Goal: Transaction & Acquisition: Purchase product/service

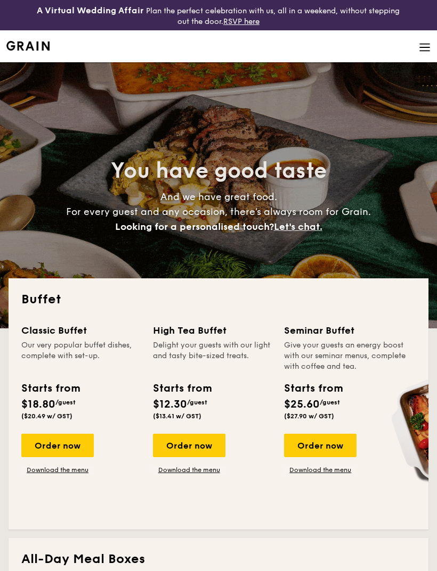
select select
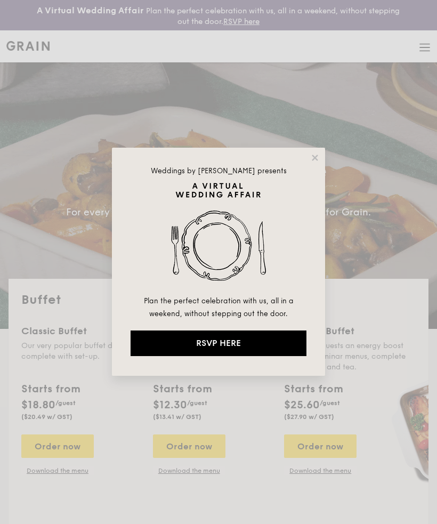
click at [320, 150] on div "Weddings by [PERSON_NAME] presents Plan the perfect celebration with us, all in…" at bounding box center [218, 262] width 213 height 228
click at [310, 161] on icon at bounding box center [315, 158] width 10 height 10
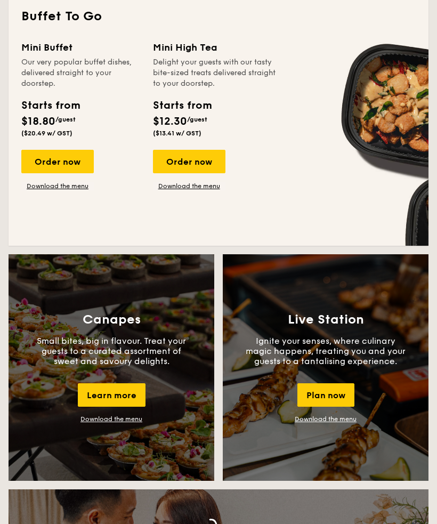
scroll to position [763, 0]
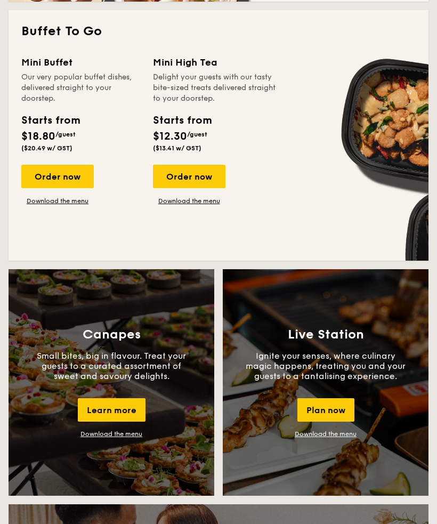
click at [53, 174] on div "Order now" at bounding box center [57, 176] width 72 height 23
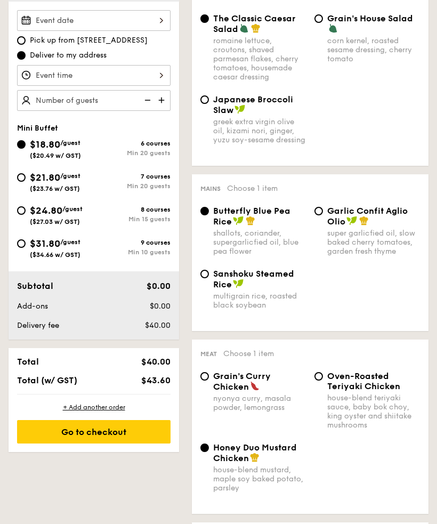
scroll to position [348, 0]
click at [21, 210] on input "$24.80 /guest ($27.03 w/ GST) 8 courses Min 15 guests" at bounding box center [21, 211] width 9 height 9
radio input "true"
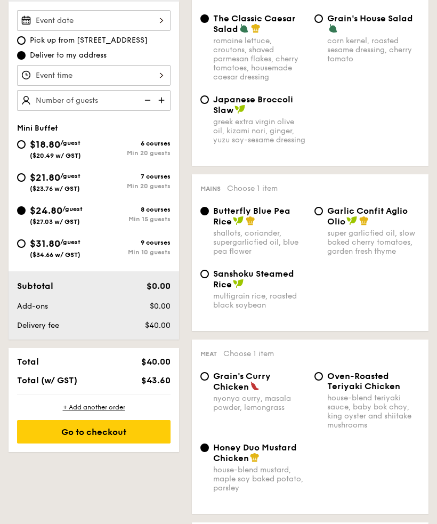
radio input "false"
radio input "true"
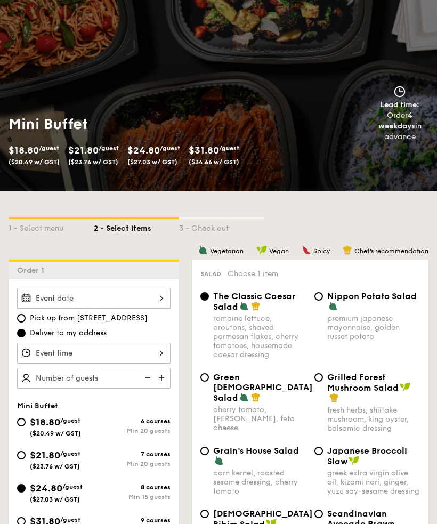
scroll to position [71, 0]
click at [320, 252] on span "Spicy" at bounding box center [321, 251] width 17 height 7
click at [305, 249] on img at bounding box center [306, 251] width 10 height 10
click at [388, 249] on span "Chef's recommendation" at bounding box center [391, 251] width 74 height 7
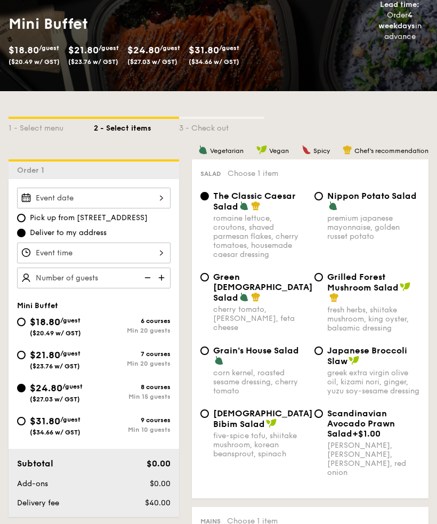
scroll to position [176, 0]
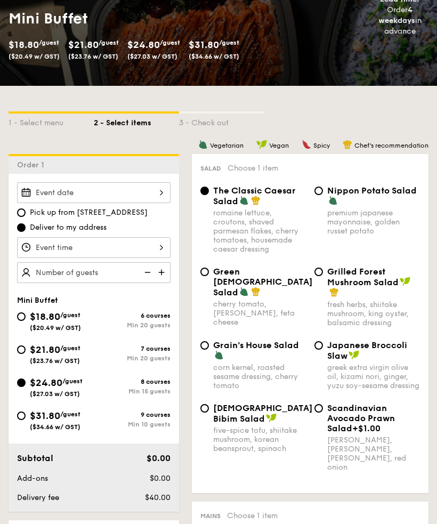
click at [325, 346] on div "Japanese Broccoli Slaw greek extra virgin olive oil, kizami nori, ginger, yuzu …" at bounding box center [367, 365] width 114 height 50
click at [321, 347] on input "Japanese Broccoli Slaw greek extra virgin olive oil, kizami nori, ginger, yuzu …" at bounding box center [318, 345] width 9 height 9
radio input "true"
click at [385, 355] on div "Japanese Broccoli Slaw" at bounding box center [373, 350] width 93 height 21
click at [323, 350] on input "Japanese Broccoli Slaw greek extra virgin olive oil, kizami nori, ginger, yuzu …" at bounding box center [318, 345] width 9 height 9
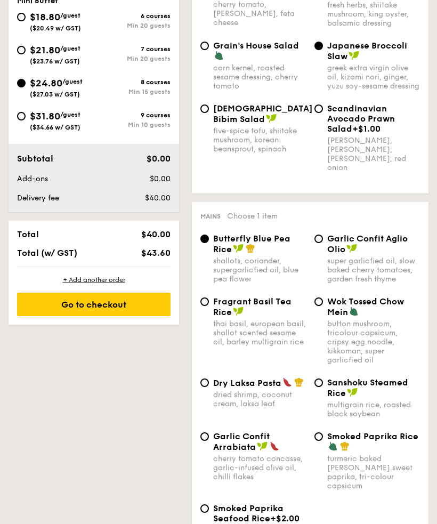
scroll to position [483, 0]
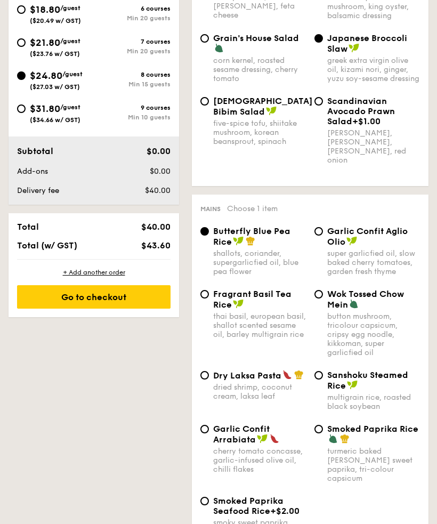
click at [214, 381] on span "Dry Laksa Pasta" at bounding box center [247, 376] width 68 height 10
click at [209, 380] on input "Dry Laksa Pasta dried shrimp, coconut cream, laksa leaf" at bounding box center [204, 375] width 9 height 9
radio input "true"
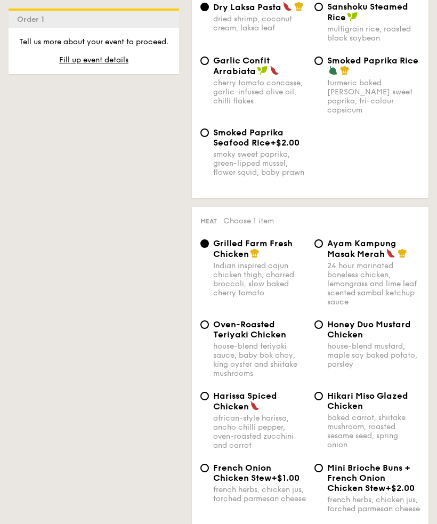
scroll to position [866, 0]
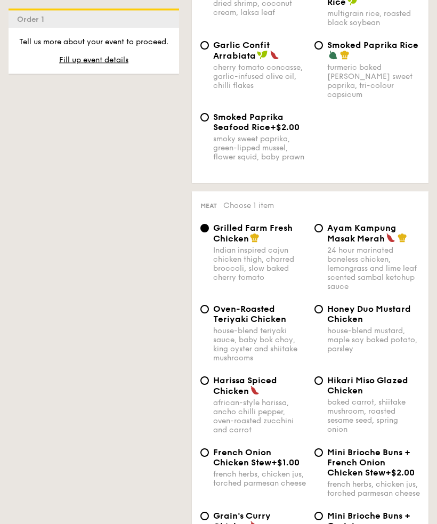
click at [322, 233] on input "Ayam Kampung Masak Merah 24 hour marinated boneless chicken, lemongrass and lim…" at bounding box center [318, 228] width 9 height 9
radio input "true"
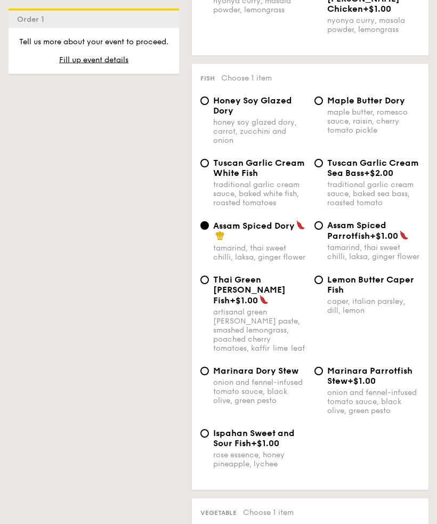
scroll to position [1404, 0]
click at [208, 437] on input "Ispahan Sweet and Sour Fish +$1.00 rose essence, honey pineapple, lychee" at bounding box center [204, 433] width 9 height 9
radio input "true"
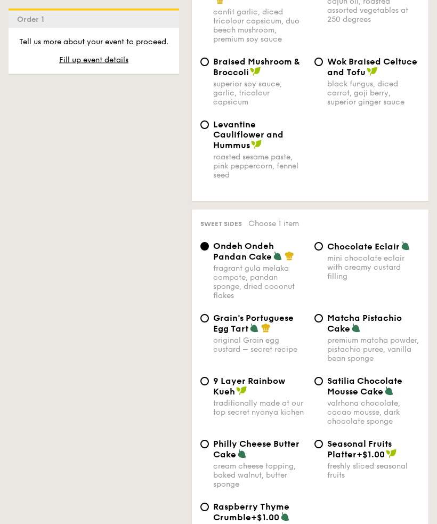
scroll to position [2033, 0]
click at [327, 396] on span "Satilia Chocolate Mousse Cake" at bounding box center [364, 385] width 75 height 21
click at [323, 385] on input "Satilia Chocolate Mousse Cake valrhona chocolate, cacao mousse, dark chocolate …" at bounding box center [318, 381] width 9 height 9
radio input "true"
click at [214, 261] on span "Ondeh Ondeh Pandan Cake" at bounding box center [243, 251] width 61 height 21
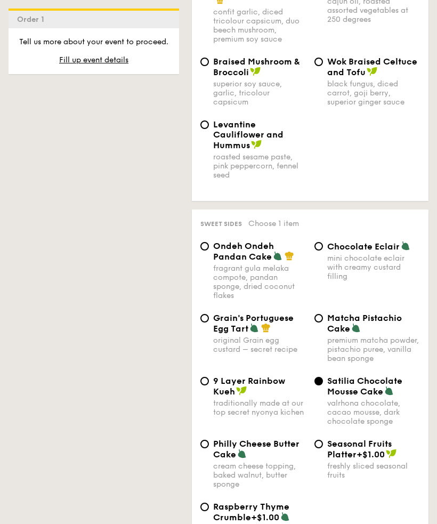
click at [209, 250] on input "Ondeh Ondeh Pandan Cake fragrant [PERSON_NAME] melaka compote, pandan sponge, d…" at bounding box center [204, 246] width 9 height 9
radio input "true"
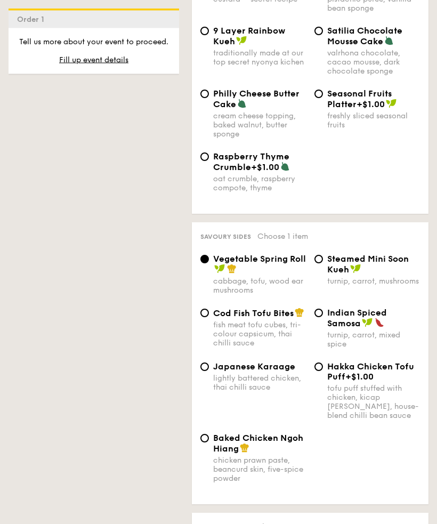
scroll to position [2383, 0]
click at [216, 371] on span "Japanese Karaage" at bounding box center [254, 366] width 82 height 10
click at [209, 371] on input "Japanese Karaage lightly battered chicken, thai chilli sauce" at bounding box center [204, 366] width 9 height 9
radio input "true"
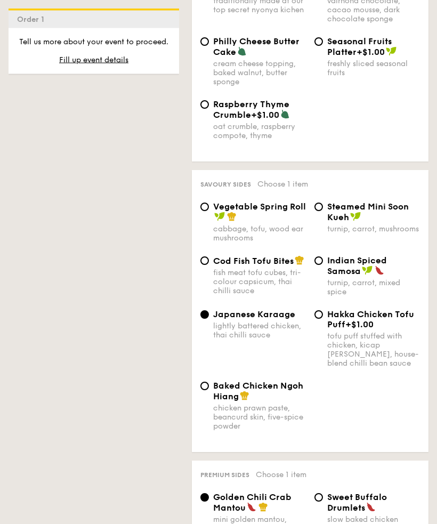
scroll to position [2435, 0]
click at [208, 430] on div "Baked Chicken Ngoh Hiang chicken prawn paste, beancurd skin, five-spice powder" at bounding box center [253, 405] width 114 height 50
click at [205, 390] on input "Baked Chicken Ngoh Hiang chicken prawn paste, beancurd skin, five-spice powder" at bounding box center [204, 385] width 9 height 9
radio input "true"
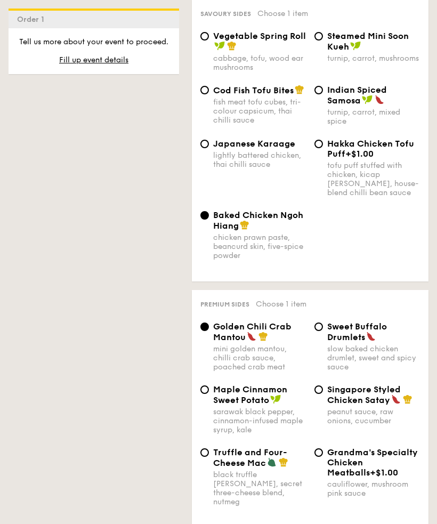
scroll to position [2660, 0]
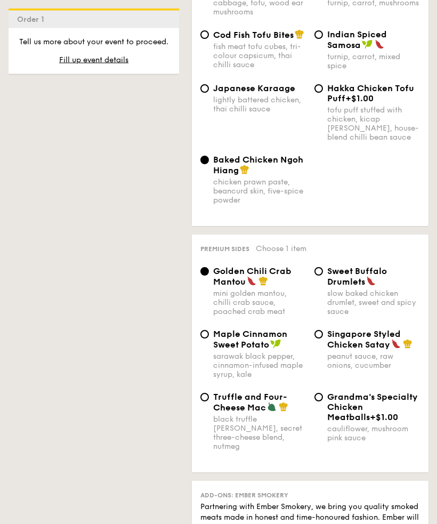
click at [327, 350] on span "Singapore Styled Chicken Satay" at bounding box center [363, 339] width 73 height 21
click at [323, 339] on input "Singapore Styled Chicken Satay peanut sauce, raw onions, cucumber" at bounding box center [318, 334] width 9 height 9
radio input "true"
click at [207, 276] on input "Golden Chili Crab Mantou mini golden mantou, chilli crab sauce, poached crab me…" at bounding box center [204, 271] width 9 height 9
radio input "true"
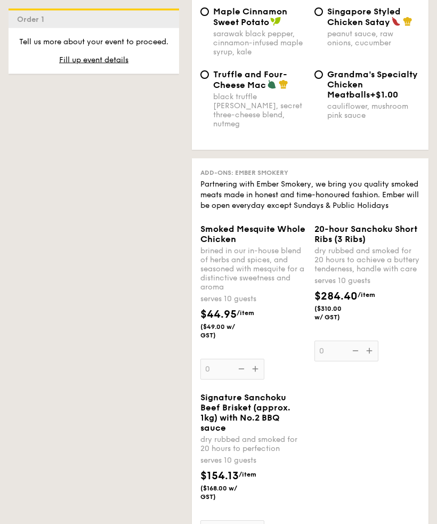
scroll to position [2974, 0]
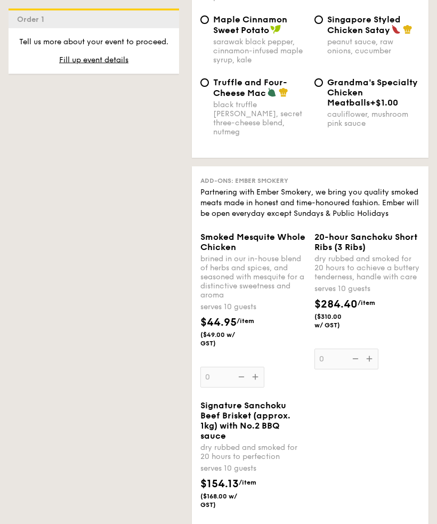
click at [115, 63] on span "Fill up event details" at bounding box center [93, 59] width 69 height 9
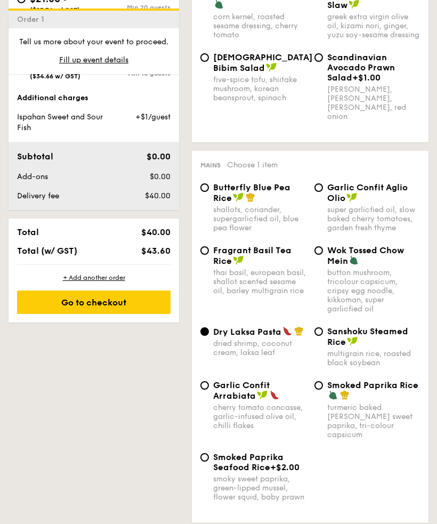
scroll to position [315, 0]
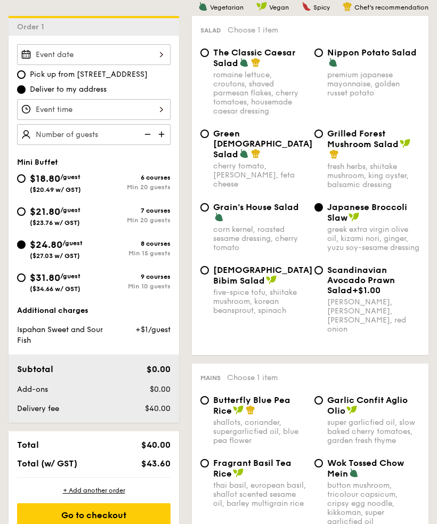
click at [134, 108] on div at bounding box center [93, 109] width 153 height 21
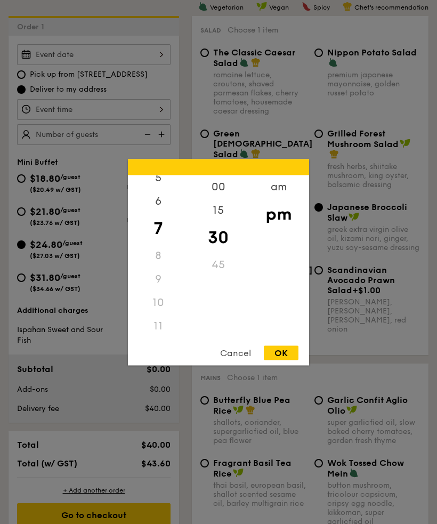
scroll to position [133, 0]
click at [168, 337] on div "11" at bounding box center [158, 325] width 60 height 23
click at [160, 337] on div "11" at bounding box center [158, 325] width 60 height 23
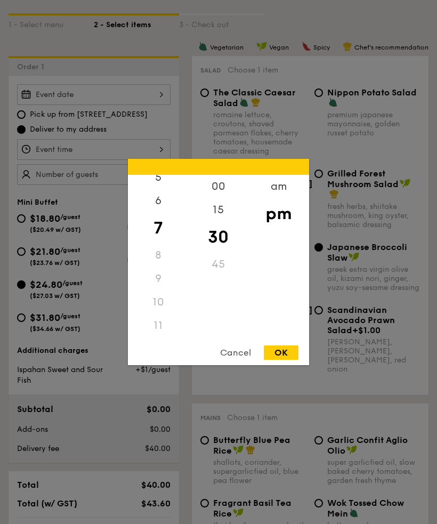
scroll to position [275, 0]
click at [278, 198] on div "am" at bounding box center [278, 186] width 60 height 23
click at [163, 337] on div "11" at bounding box center [158, 325] width 60 height 23
click at [285, 359] on div "OK" at bounding box center [281, 352] width 35 height 14
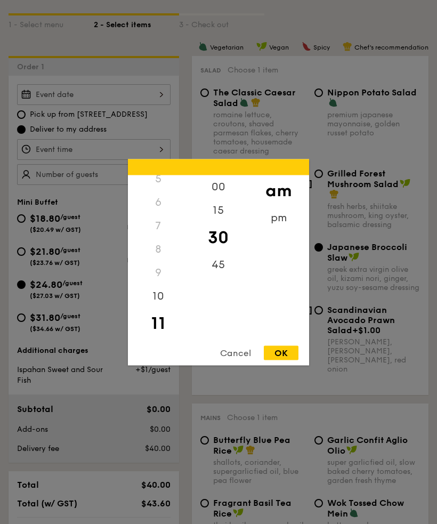
type input "11:30AM"
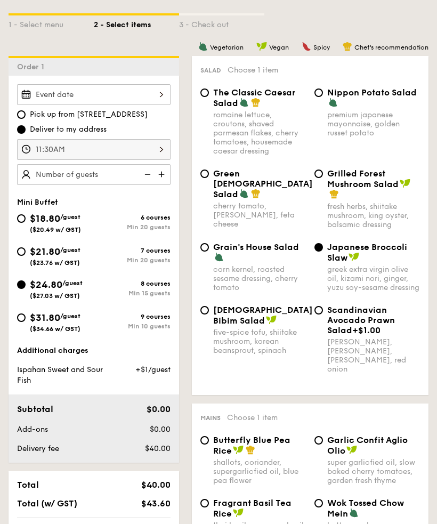
click at [162, 176] on img at bounding box center [162, 174] width 16 height 20
type input "15 guests"
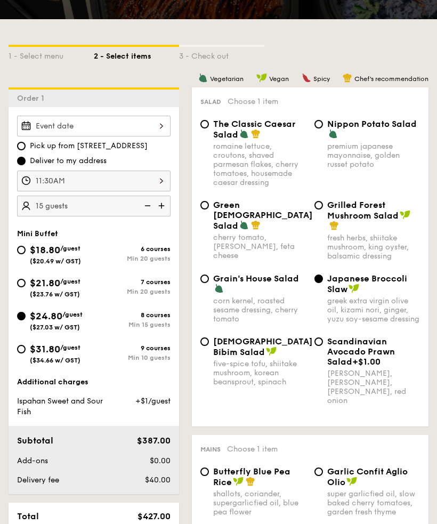
scroll to position [243, 0]
click at [317, 122] on input "Nippon Potato Salad premium japanese mayonnaise, golden russet potato" at bounding box center [318, 124] width 9 height 9
radio input "true"
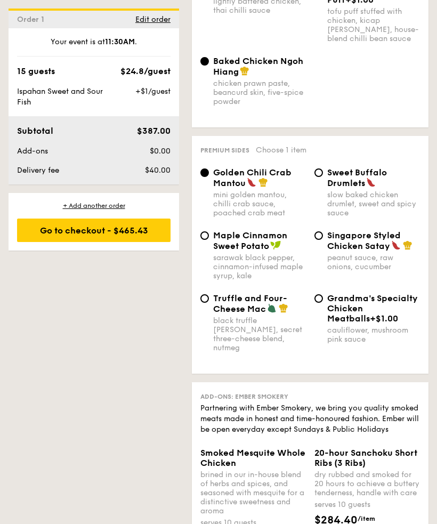
scroll to position [2755, 0]
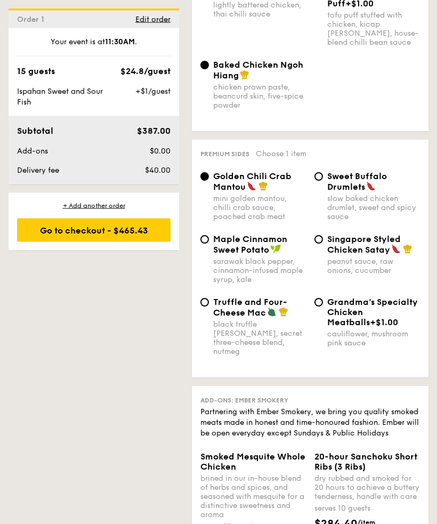
click at [322, 244] on input "Singapore Styled Chicken Satay peanut sauce, raw onions, cucumber" at bounding box center [318, 239] width 9 height 9
radio input "true"
click at [205, 181] on input "Golden Chili Crab Mantou mini golden mantou, chilli crab sauce, poached crab me…" at bounding box center [204, 177] width 9 height 9
radio input "true"
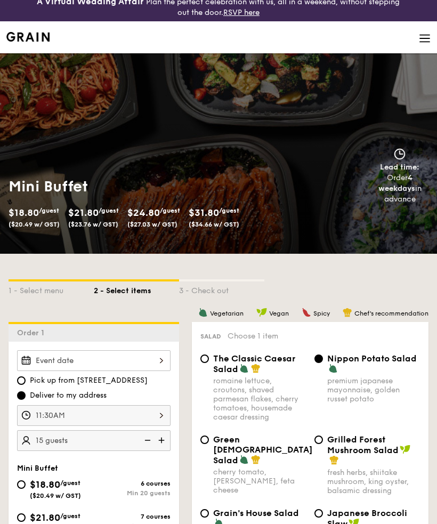
scroll to position [0, 0]
